Goal: Check status: Check status

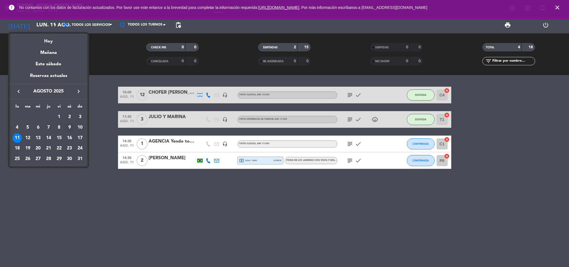
click at [67, 125] on div "9" at bounding box center [69, 127] width 9 height 9
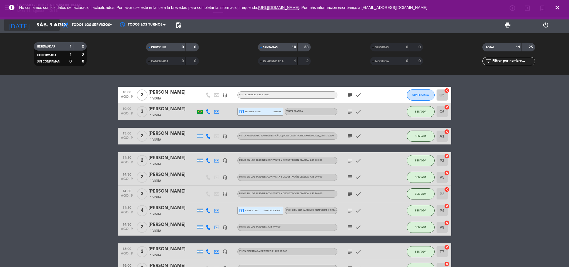
click at [56, 27] on icon "arrow_drop_down" at bounding box center [55, 25] width 7 height 7
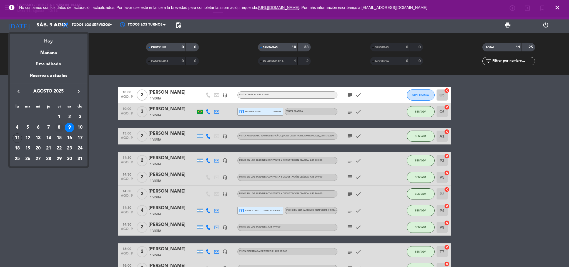
click at [60, 126] on div "8" at bounding box center [58, 127] width 9 height 9
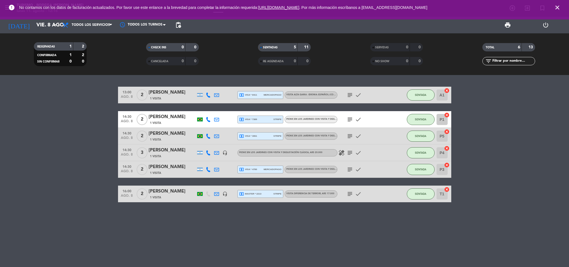
click at [256, 119] on span "local_atm visa * 7389" at bounding box center [248, 119] width 18 height 5
click at [256, 138] on span "local_atm visa * 3061" at bounding box center [248, 136] width 18 height 5
click at [259, 193] on span "local_atm master * 2213" at bounding box center [250, 193] width 23 height 5
click at [45, 22] on input "vie. 8 ago." at bounding box center [67, 25] width 67 height 12
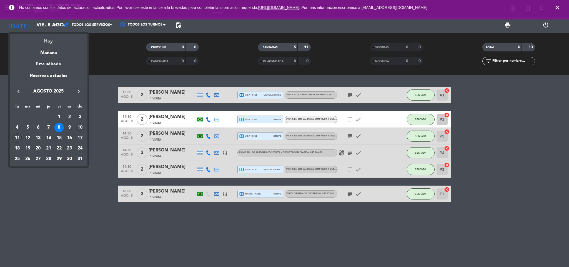
click at [80, 126] on div "10" at bounding box center [79, 127] width 9 height 9
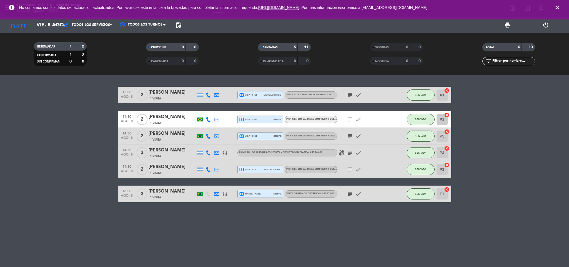
type input "dom. 10 ago."
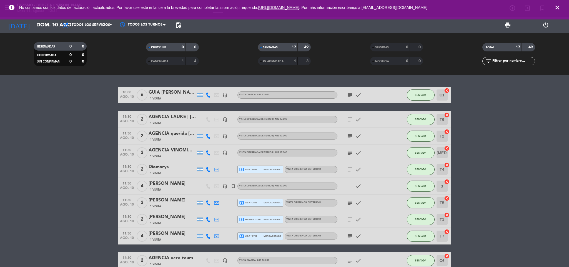
click at [351, 120] on icon "subject" at bounding box center [350, 119] width 7 height 7
click at [350, 139] on icon "subject" at bounding box center [350, 136] width 7 height 7
click at [350, 139] on div at bounding box center [350, 140] width 4 height 2
click at [347, 151] on icon "subject" at bounding box center [350, 153] width 7 height 7
click at [347, 150] on icon "subject" at bounding box center [350, 153] width 7 height 7
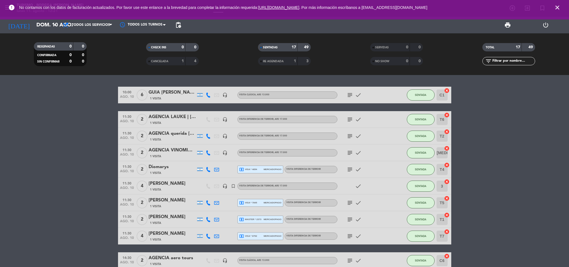
click at [351, 169] on icon "subject" at bounding box center [350, 169] width 7 height 7
click at [348, 200] on icon "subject" at bounding box center [350, 203] width 7 height 7
click at [351, 220] on icon "subject" at bounding box center [350, 219] width 7 height 7
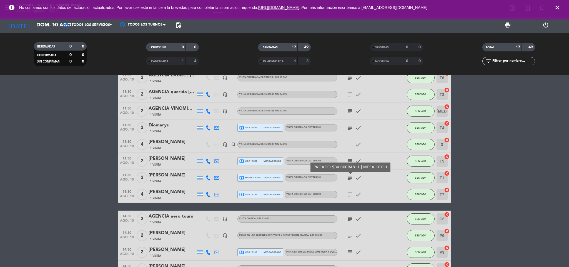
click at [350, 194] on icon "subject" at bounding box center [350, 194] width 7 height 7
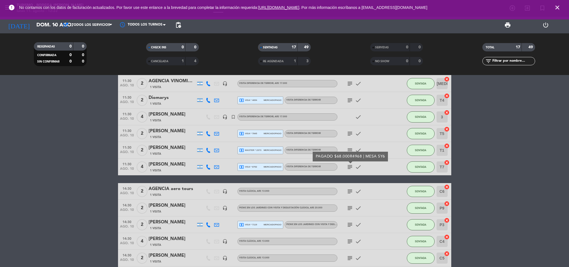
scroll to position [83, 0]
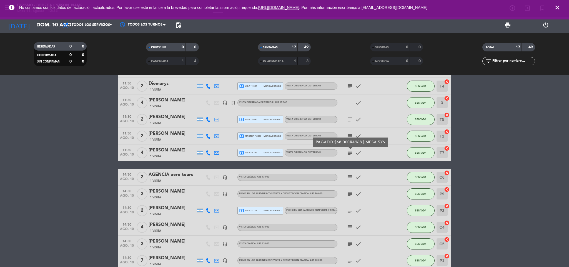
click at [347, 175] on icon "subject" at bounding box center [350, 177] width 7 height 7
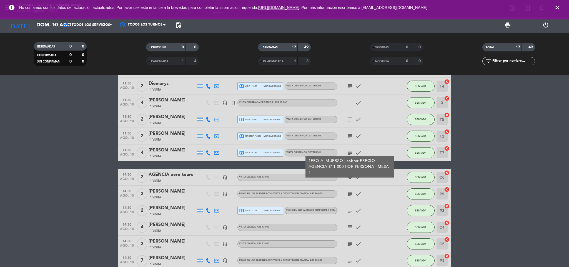
drag, startPoint x: 350, startPoint y: 198, endPoint x: 346, endPoint y: 191, distance: 7.5
click at [349, 196] on div "subject check" at bounding box center [363, 194] width 50 height 16
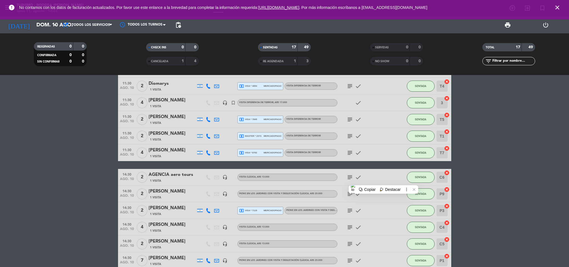
click at [347, 193] on icon "subject" at bounding box center [350, 194] width 7 height 7
click at [351, 210] on icon "subject" at bounding box center [350, 210] width 7 height 7
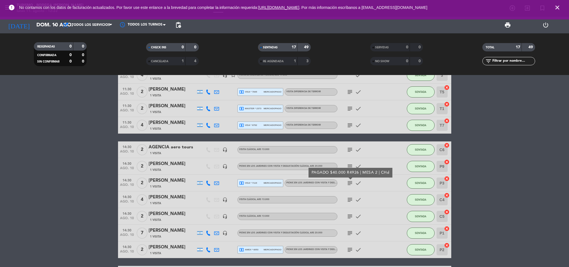
scroll to position [125, 0]
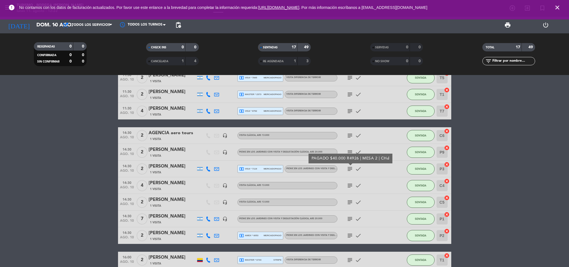
click at [349, 188] on icon "subject" at bounding box center [350, 185] width 7 height 7
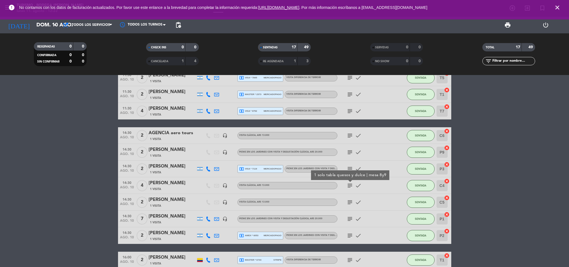
click at [349, 205] on icon "subject" at bounding box center [350, 202] width 7 height 7
click at [349, 220] on icon "subject" at bounding box center [350, 219] width 7 height 7
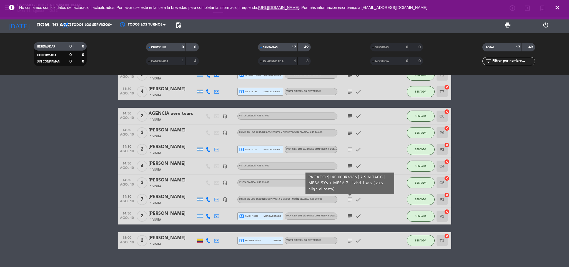
scroll to position [154, 0]
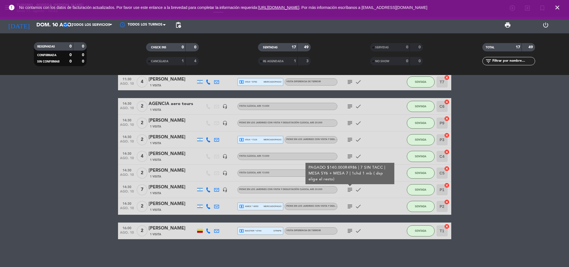
click at [352, 205] on icon "subject" at bounding box center [350, 206] width 7 height 7
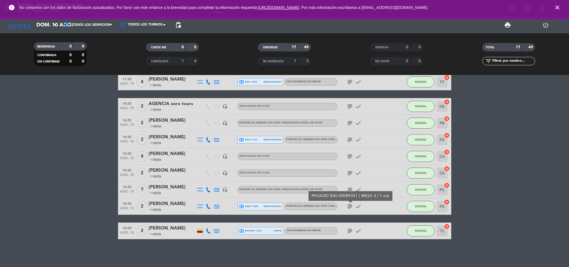
click at [350, 233] on icon "subject" at bounding box center [350, 231] width 7 height 7
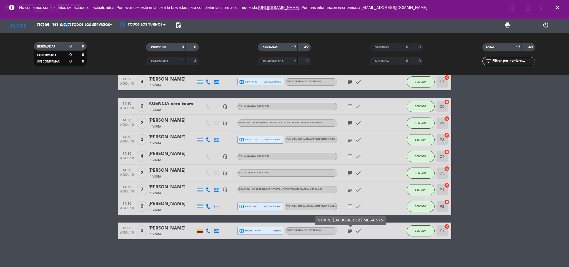
click at [182, 64] on div "CANCELADA 1 4" at bounding box center [172, 61] width 53 height 8
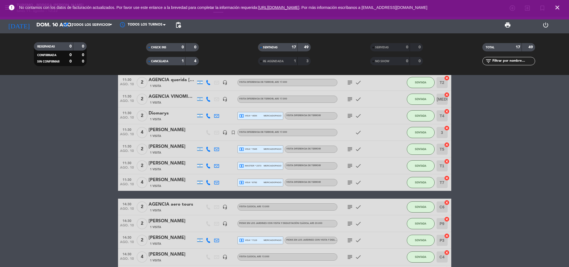
scroll to position [0, 0]
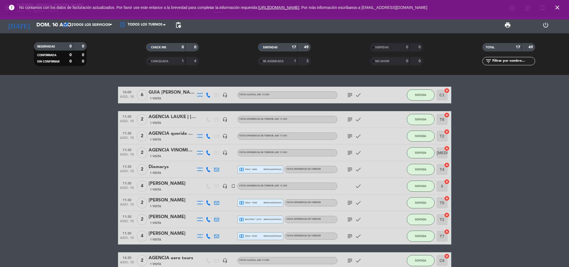
click at [173, 59] on div "1" at bounding box center [178, 61] width 11 height 6
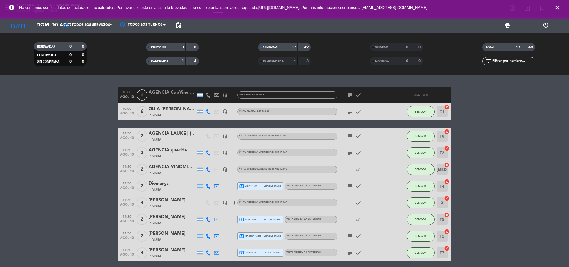
click at [349, 95] on icon "subject" at bounding box center [350, 95] width 7 height 7
click at [171, 60] on div "CANCELADA" at bounding box center [161, 61] width 26 height 6
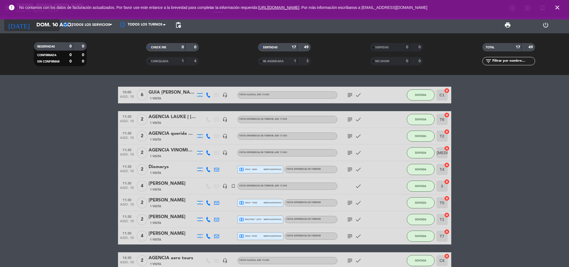
click at [49, 29] on input "dom. 10 ago." at bounding box center [67, 25] width 67 height 12
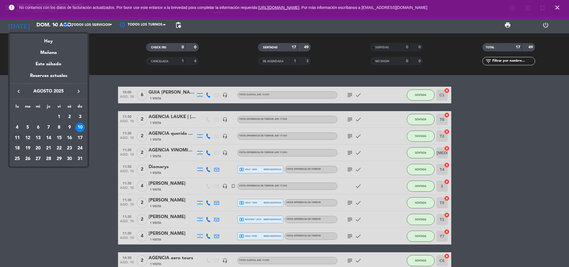
click at [72, 128] on div "9" at bounding box center [69, 127] width 9 height 9
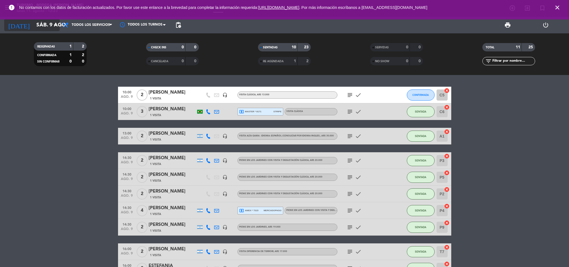
click at [44, 29] on input "sáb. 9 ago." at bounding box center [67, 25] width 67 height 12
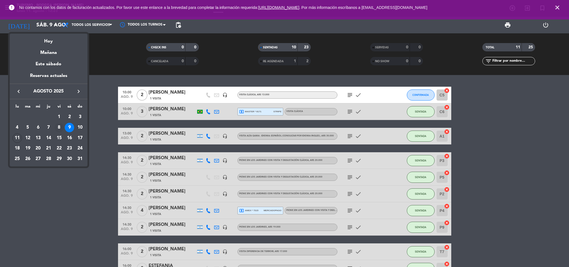
click at [61, 130] on div "8" at bounding box center [58, 127] width 9 height 9
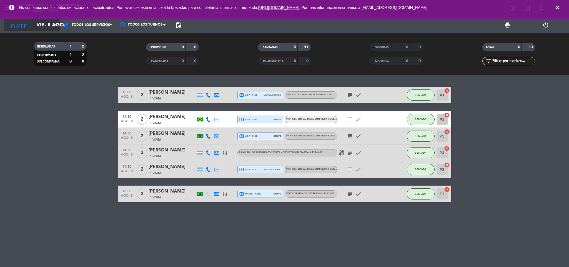
click at [44, 24] on input "vie. 8 ago." at bounding box center [67, 25] width 67 height 12
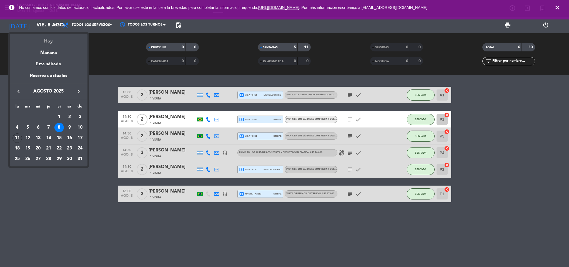
click at [59, 42] on div "Hoy" at bounding box center [49, 39] width 78 height 11
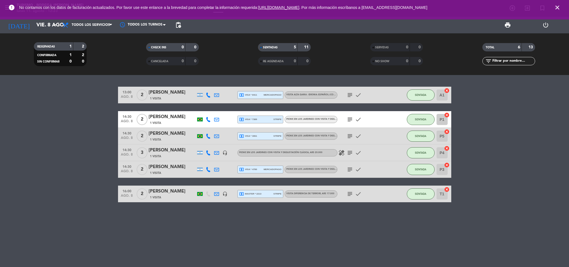
type input "lun. 11 ago."
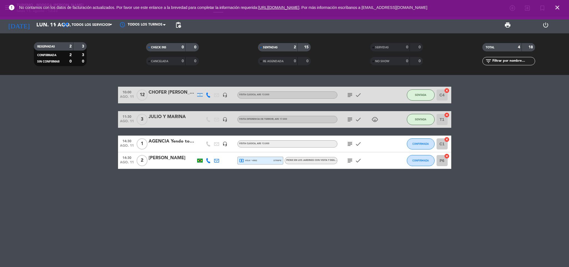
click at [556, 5] on icon "close" at bounding box center [557, 7] width 7 height 7
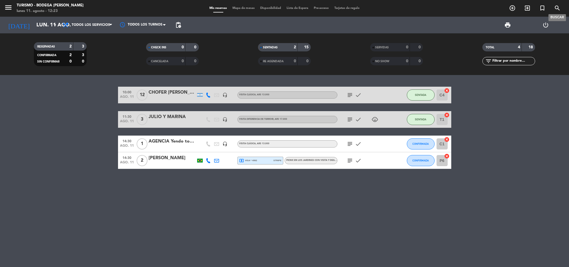
click at [555, 4] on span "search" at bounding box center [557, 7] width 15 height 9
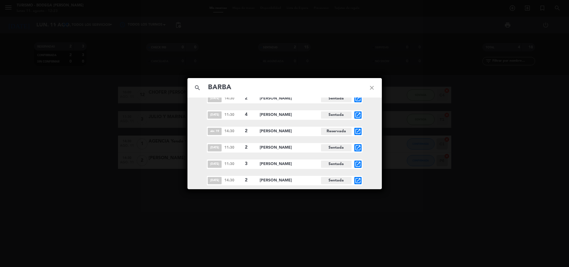
scroll to position [39, 0]
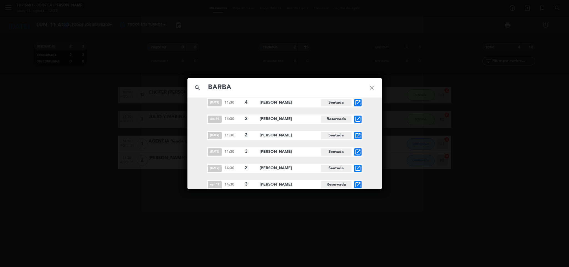
type input "BARBA"
drag, startPoint x: 122, startPoint y: 180, endPoint x: 105, endPoint y: 17, distance: 163.4
click at [122, 175] on div "search BARBA close feb. 2 16:00 3 Bárbara Bisignano Sentada open_in_new feb. 17…" at bounding box center [284, 133] width 569 height 267
